Goal: Check status: Check status

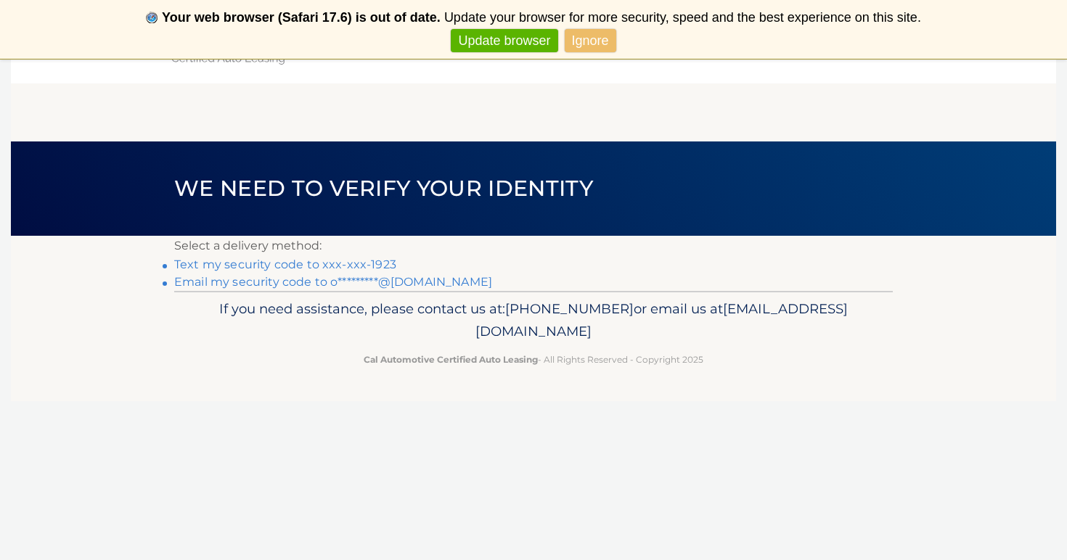
click at [300, 265] on link "Text my security code to xxx-xxx-1923" at bounding box center [285, 265] width 222 height 14
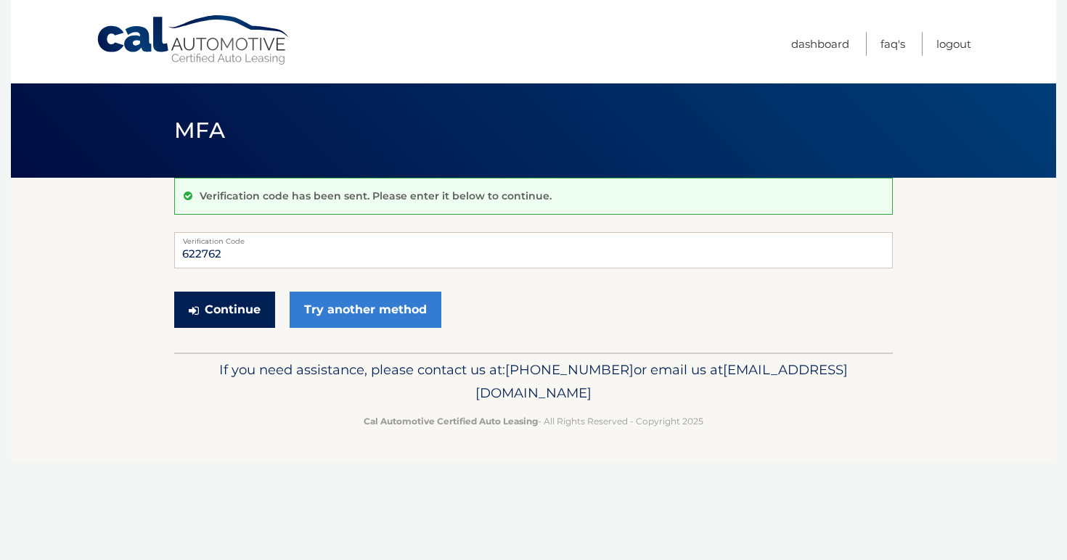
type input "622762"
click at [230, 324] on button "Continue" at bounding box center [224, 310] width 101 height 36
click at [218, 314] on button "Continue" at bounding box center [224, 310] width 101 height 36
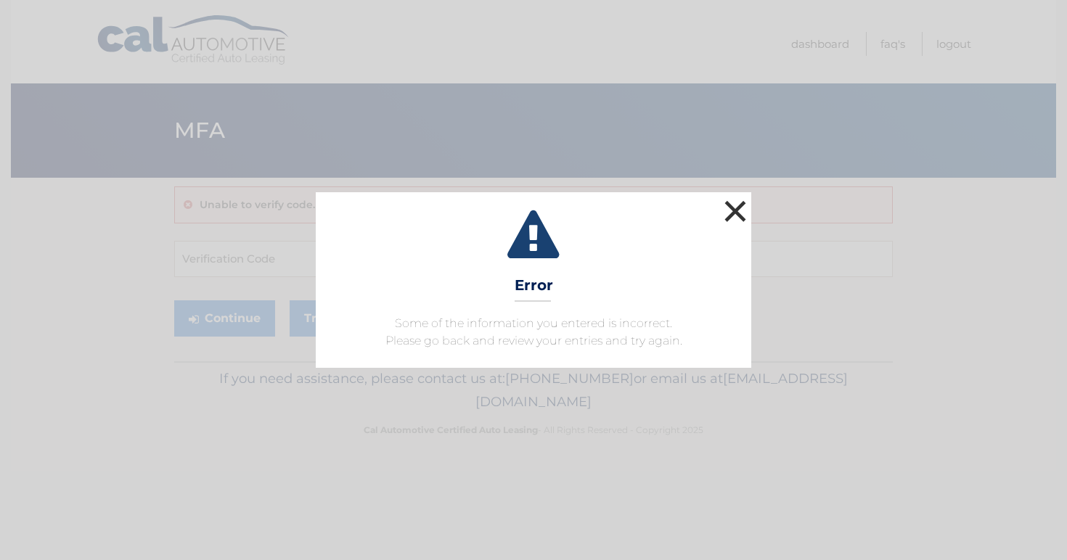
click at [738, 205] on button "×" at bounding box center [735, 211] width 29 height 29
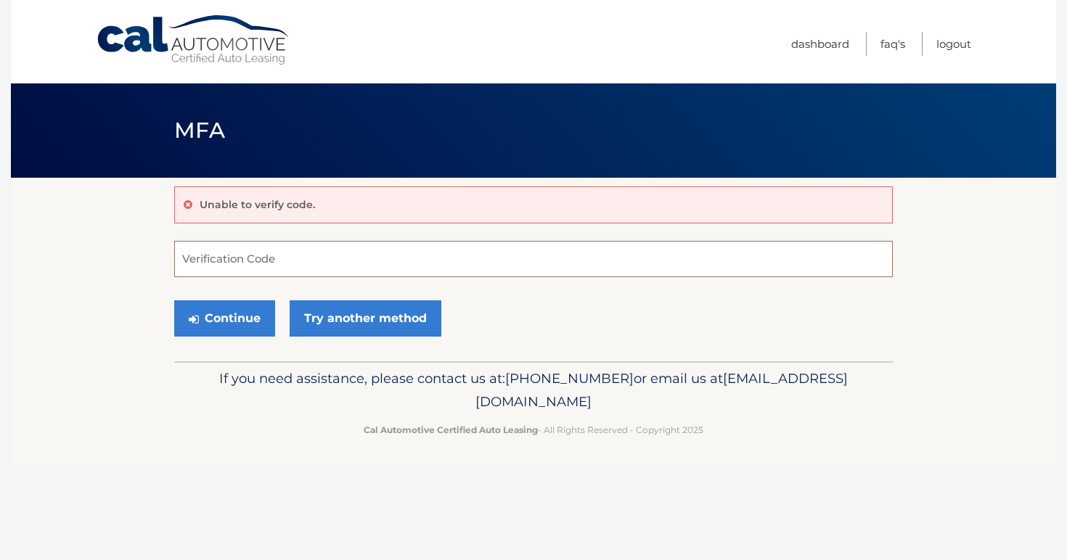
click at [291, 264] on input "Verification Code" at bounding box center [533, 259] width 718 height 36
type input "622762"
click at [231, 327] on button "Continue" at bounding box center [224, 318] width 101 height 36
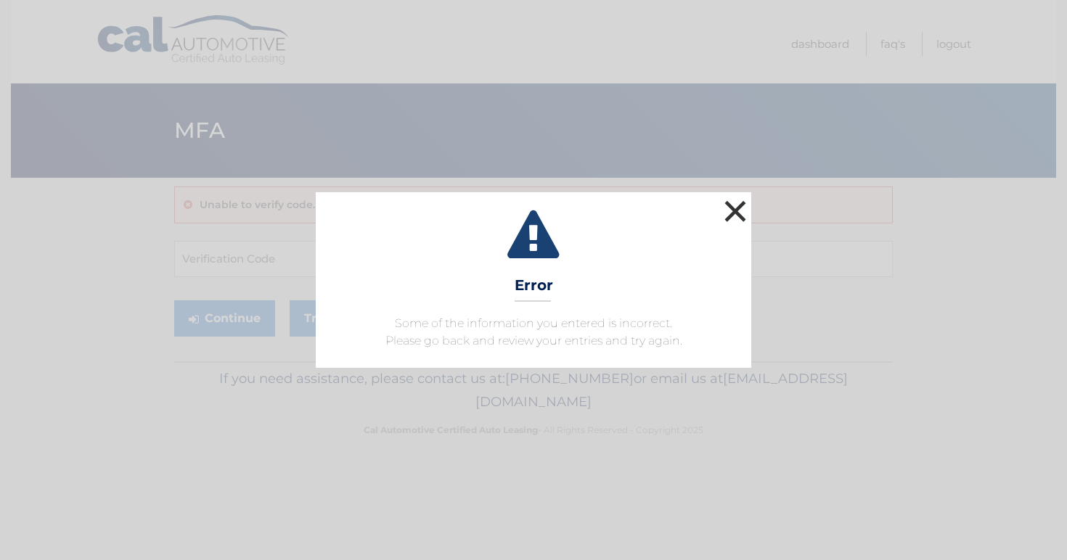
click at [732, 214] on button "×" at bounding box center [735, 211] width 29 height 29
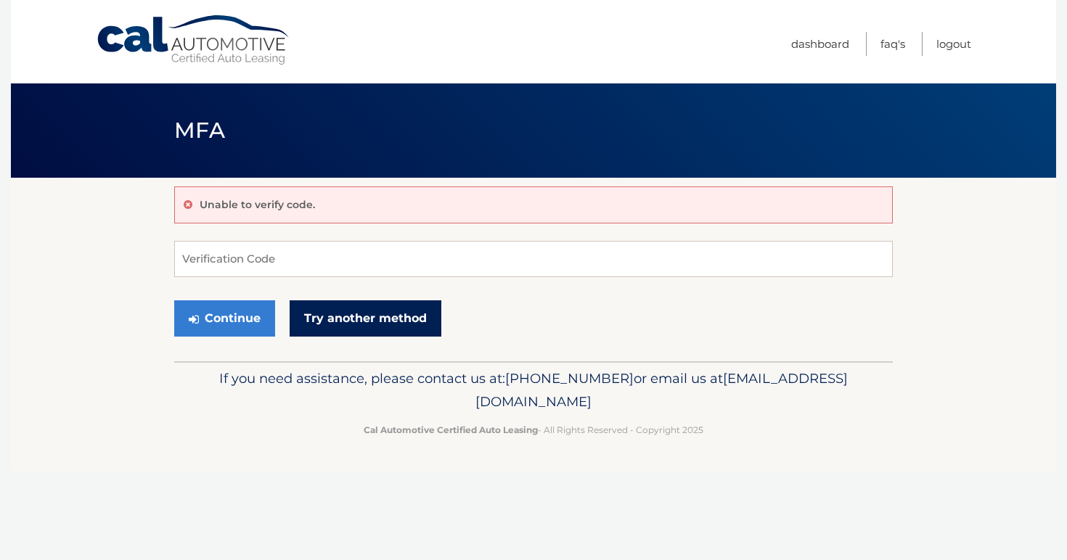
click at [376, 329] on link "Try another method" at bounding box center [366, 318] width 152 height 36
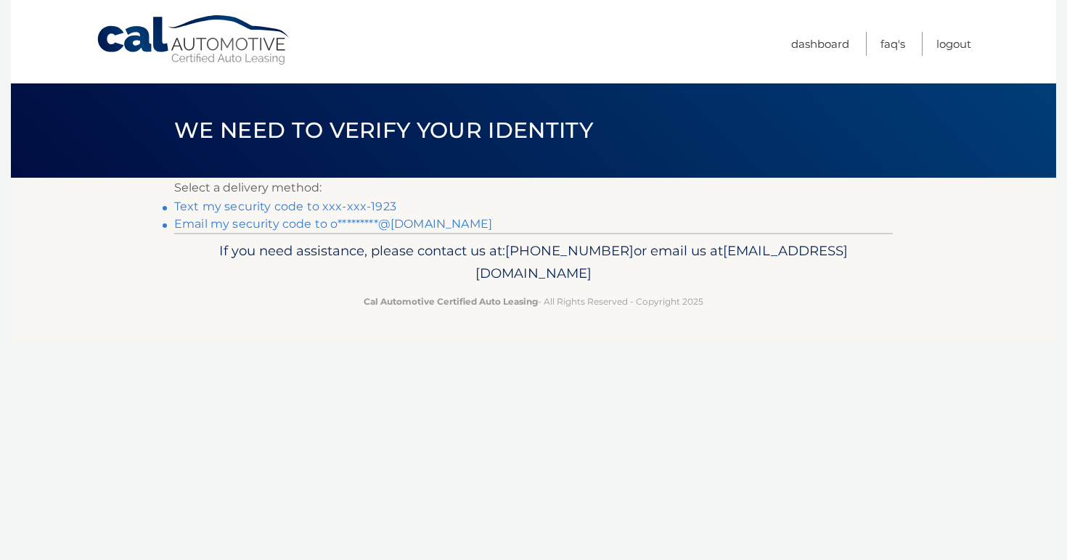
click at [251, 208] on link "Text my security code to xxx-xxx-1923" at bounding box center [285, 207] width 222 height 14
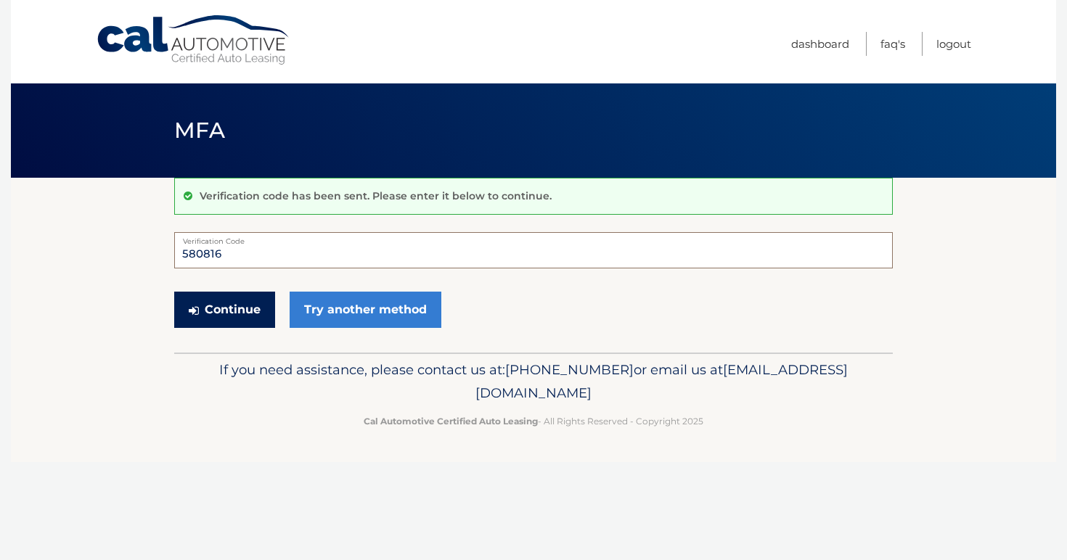
type input "580816"
click at [240, 305] on button "Continue" at bounding box center [224, 310] width 101 height 36
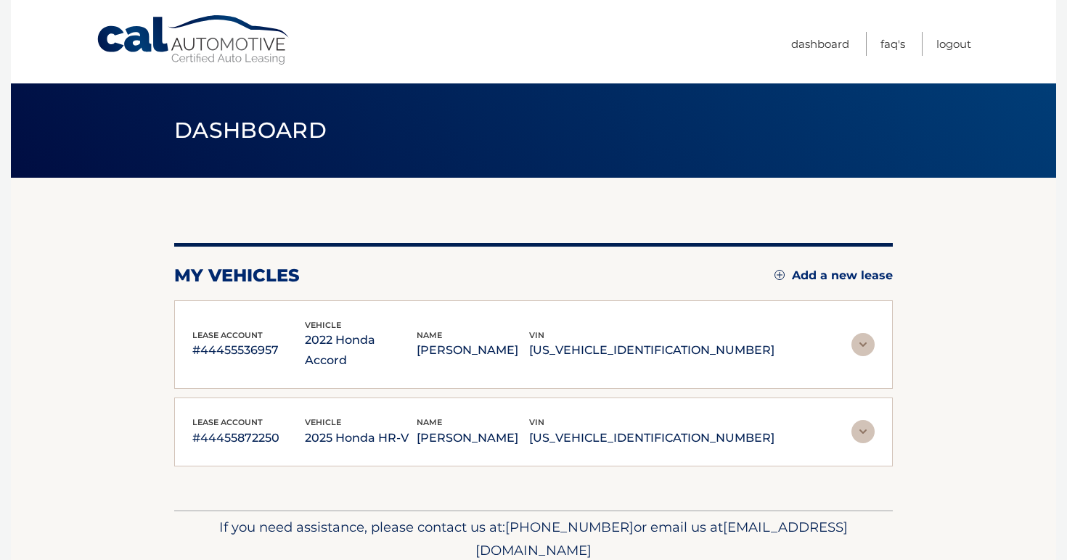
click at [863, 333] on img at bounding box center [862, 344] width 23 height 23
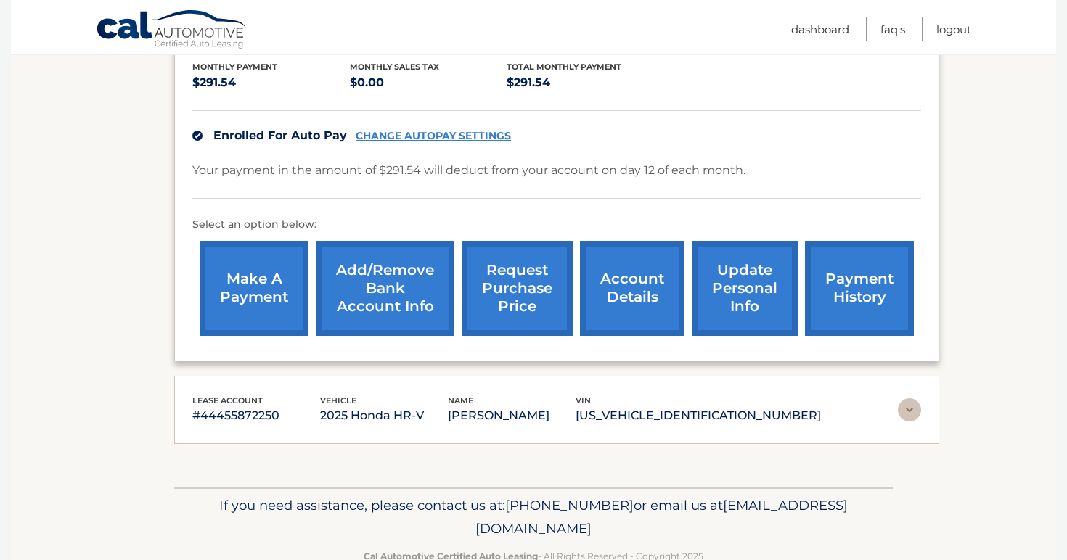
scroll to position [324, 0]
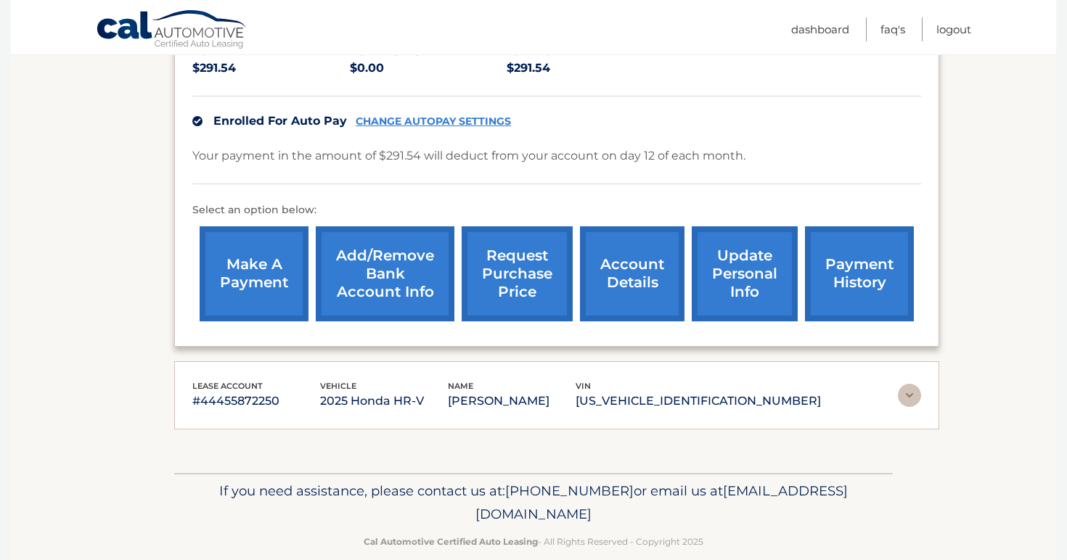
click at [527, 282] on link "request purchase price" at bounding box center [516, 273] width 111 height 95
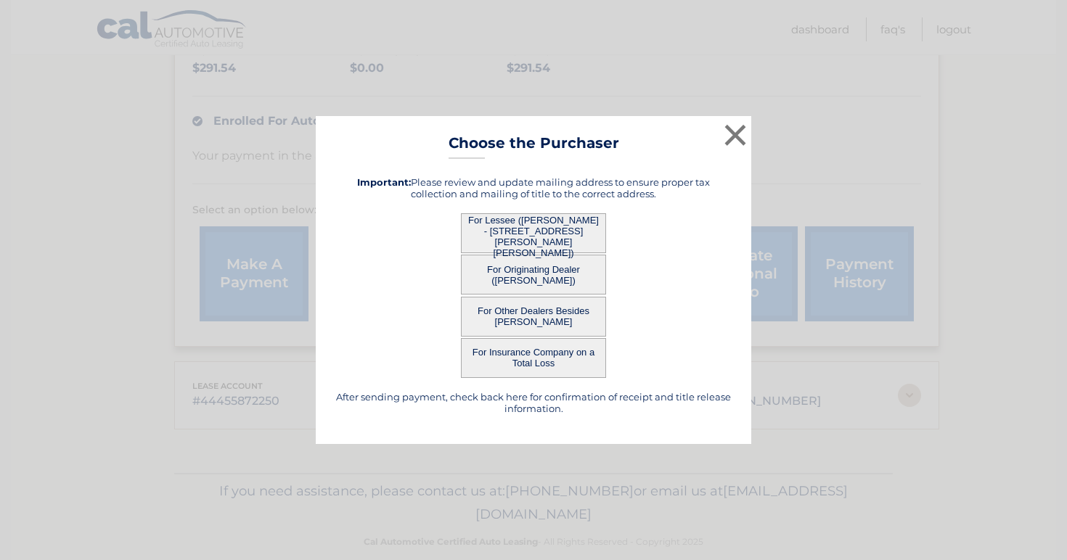
click at [545, 234] on button "For Lessee (MICHAEL ODONNELL - 4 ELLIS PL, , WEST CALDWELL, nj 07006)" at bounding box center [533, 233] width 145 height 40
click at [515, 227] on button "For Lessee (MICHAEL ODONNELL - 4 ELLIS PL, , WEST CALDWELL, nj 07006)" at bounding box center [533, 233] width 145 height 40
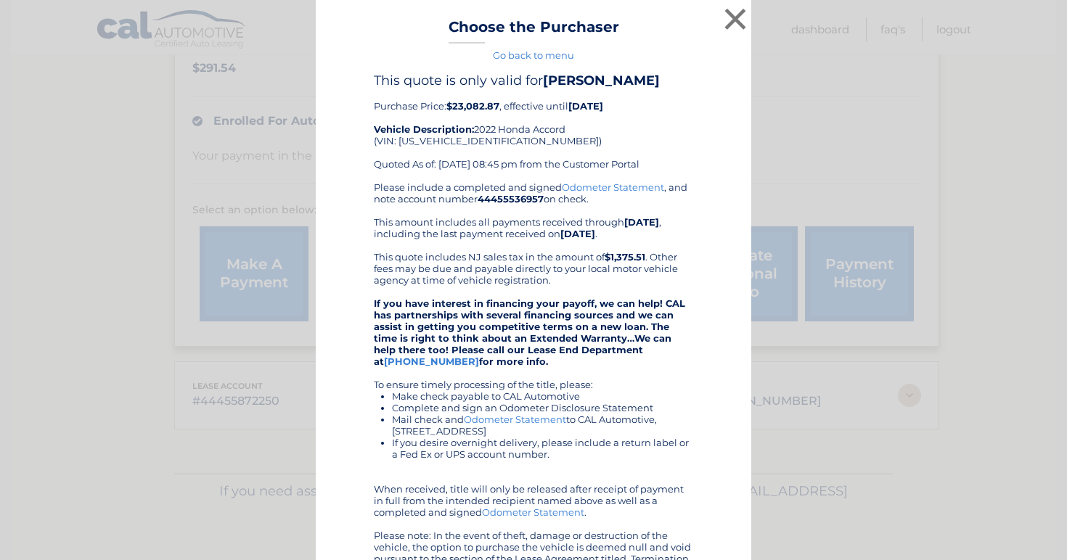
scroll to position [0, 0]
click at [733, 14] on button "×" at bounding box center [735, 18] width 29 height 29
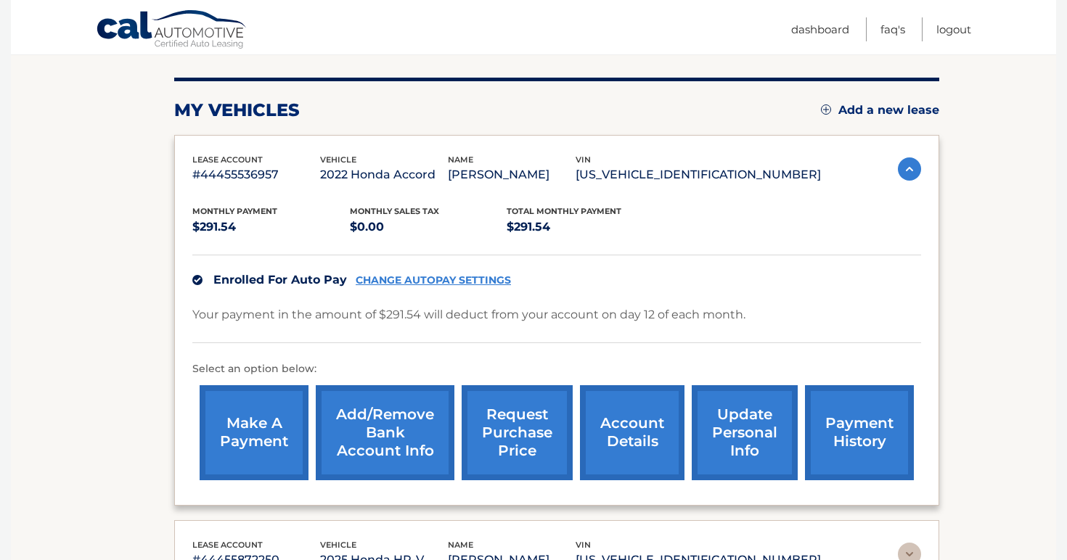
scroll to position [148, 0]
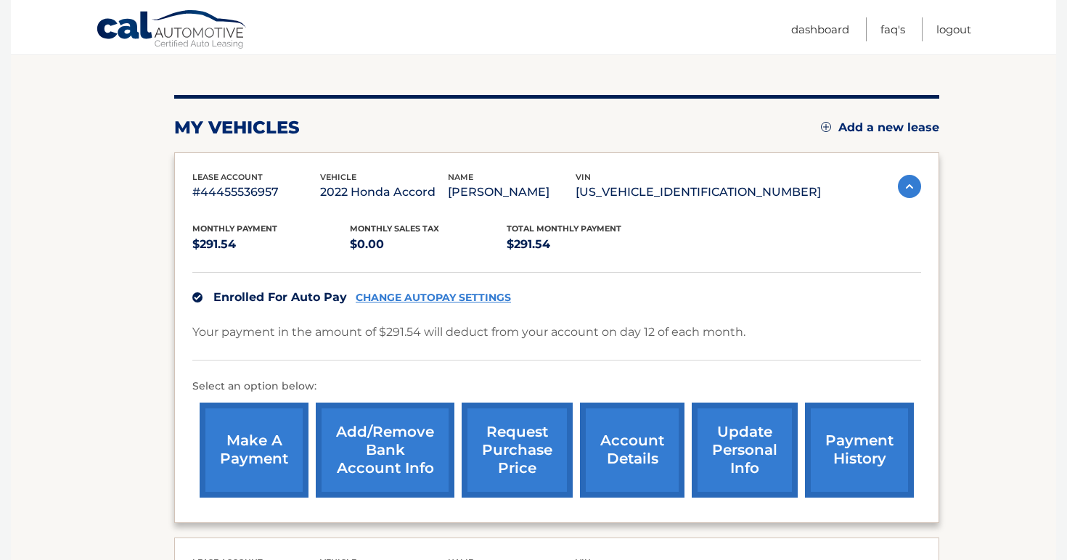
click at [527, 449] on link "request purchase price" at bounding box center [516, 450] width 111 height 95
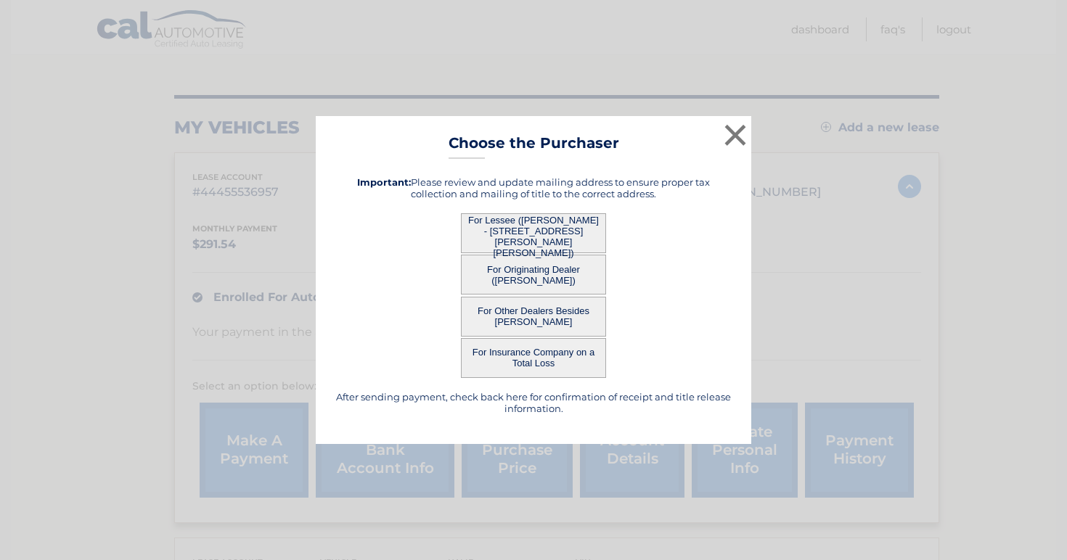
click at [521, 229] on button "For Lessee (MICHAEL ODONNELL - 4 ELLIS PL, , WEST CALDWELL, nj 07006)" at bounding box center [533, 233] width 145 height 40
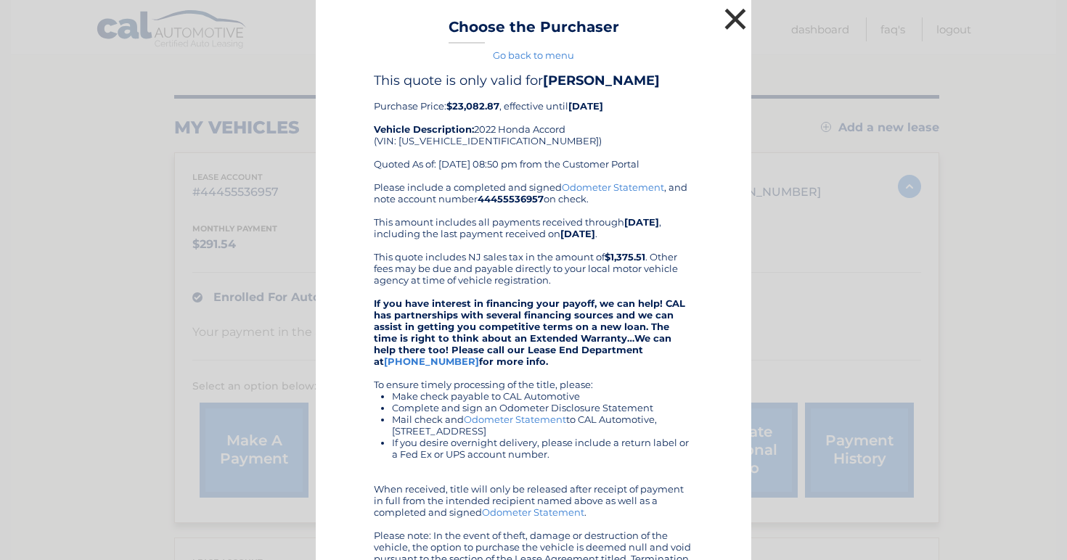
click at [732, 18] on button "×" at bounding box center [735, 18] width 29 height 29
